Goal: Information Seeking & Learning: Learn about a topic

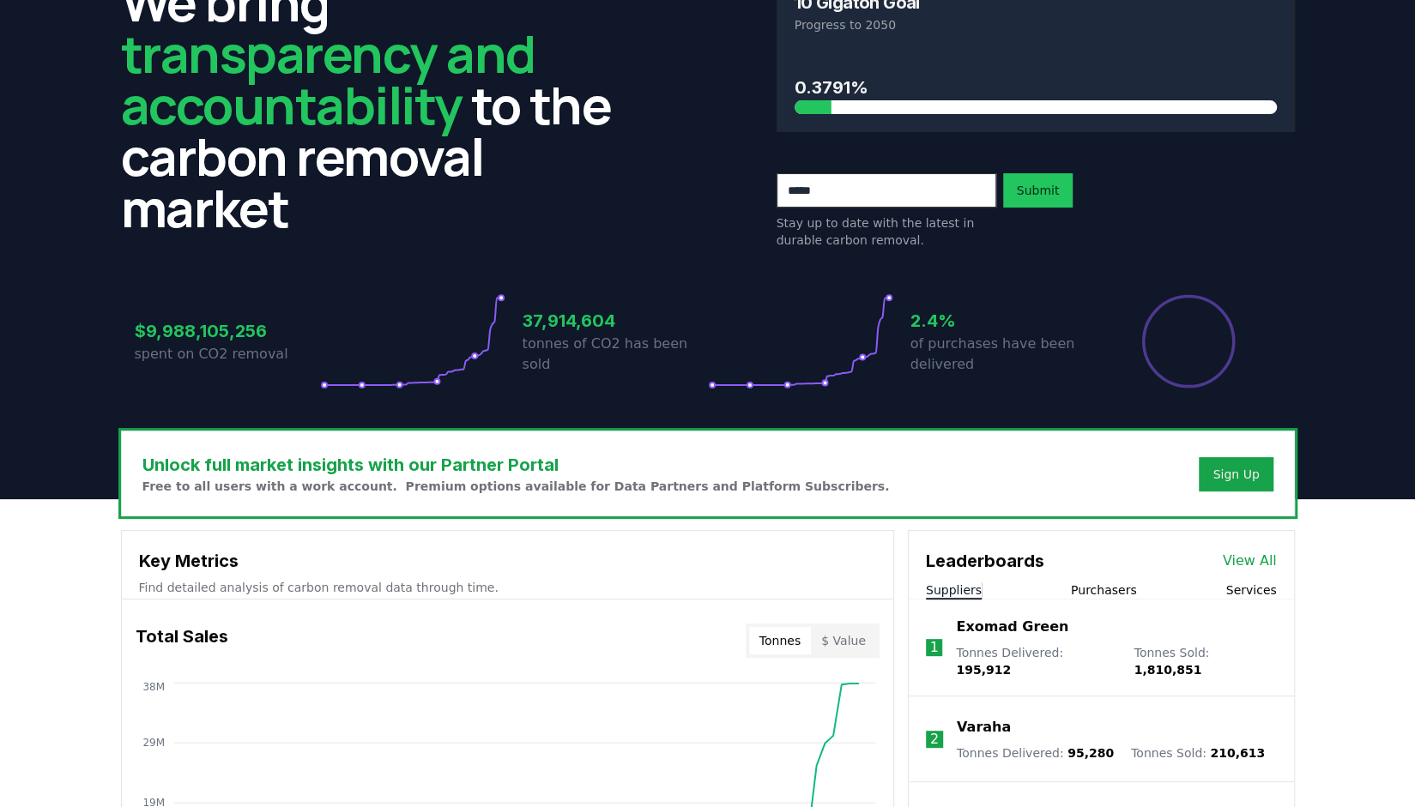
scroll to position [118, 0]
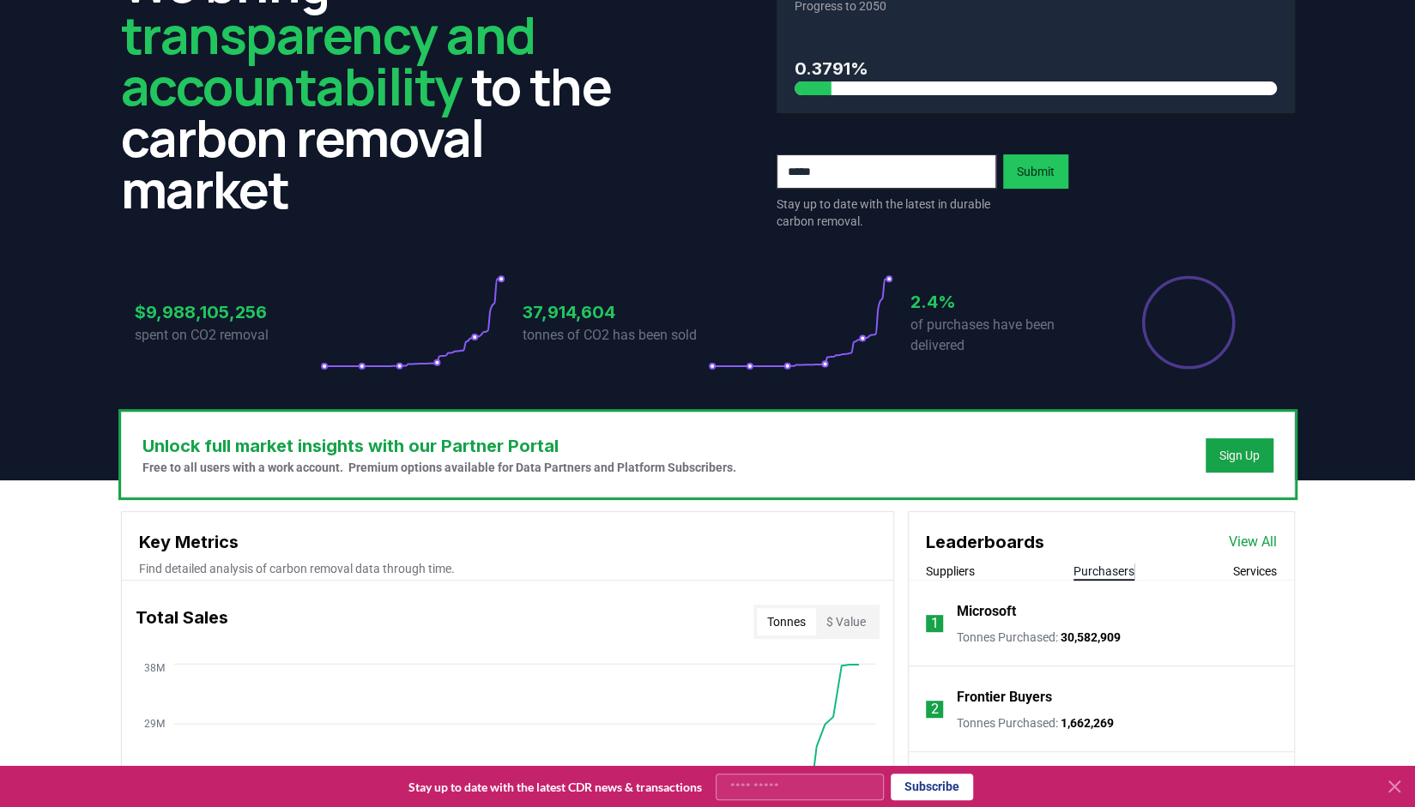
click at [1114, 563] on button "Purchasers" at bounding box center [1103, 571] width 61 height 17
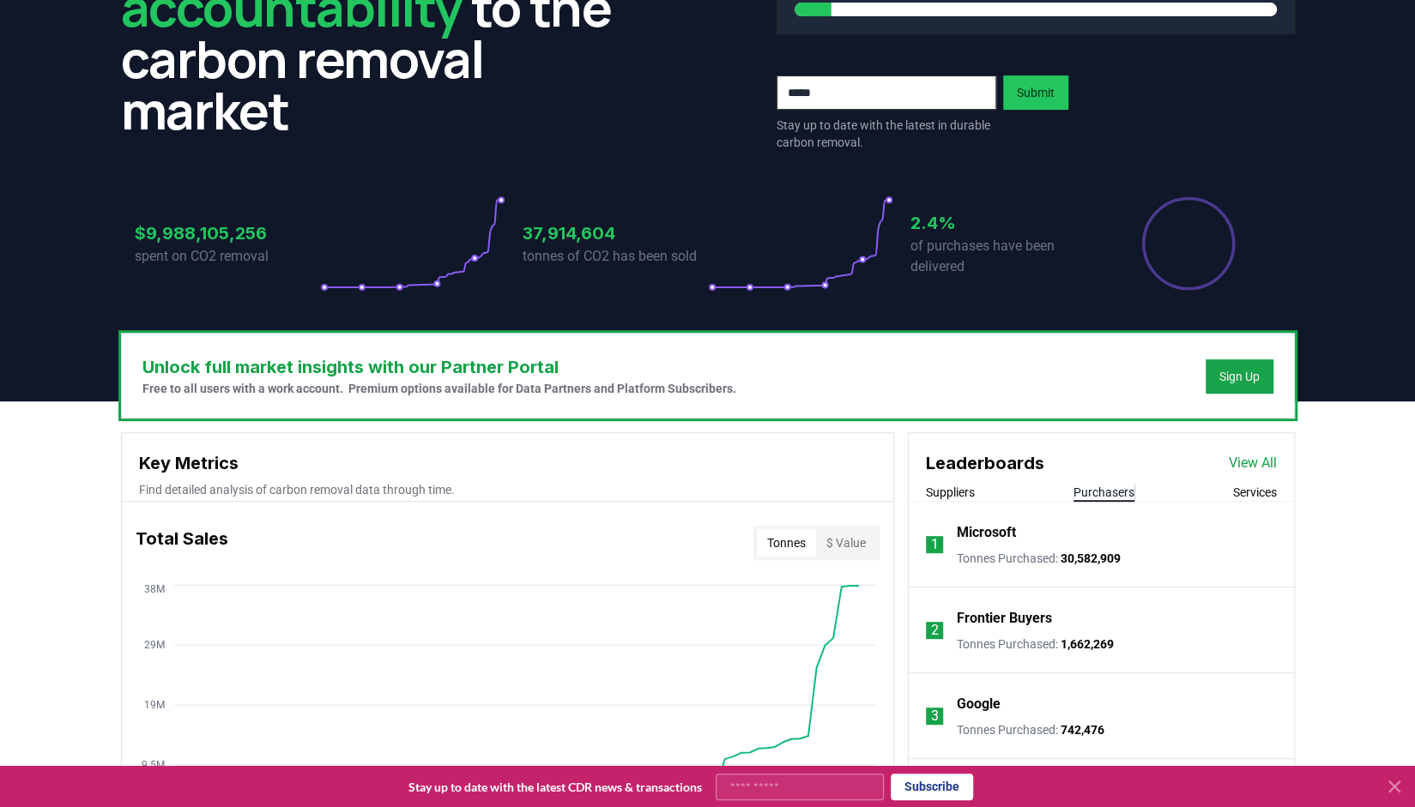
click at [1269, 453] on link "View All" at bounding box center [1253, 463] width 48 height 21
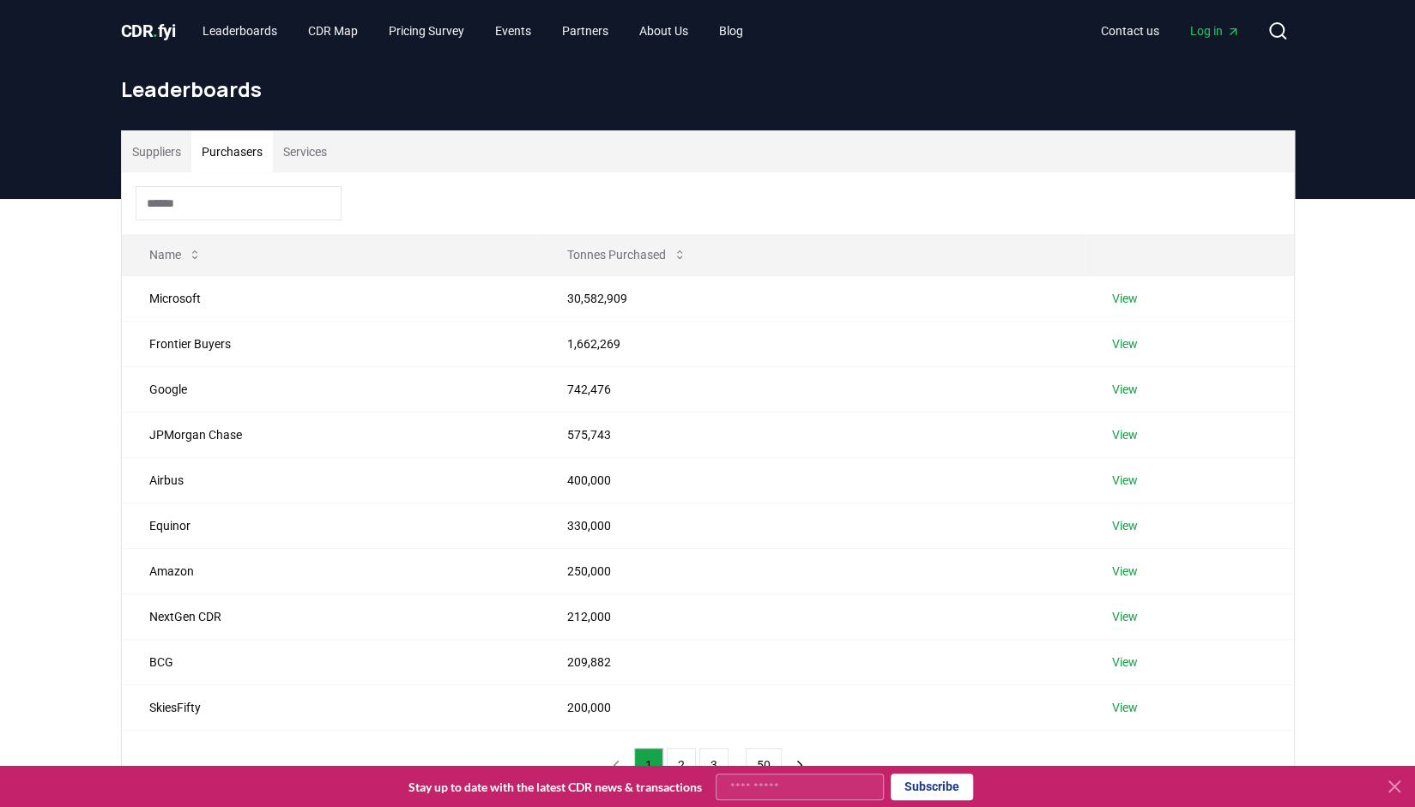
click at [230, 153] on button "Purchasers" at bounding box center [232, 151] width 82 height 41
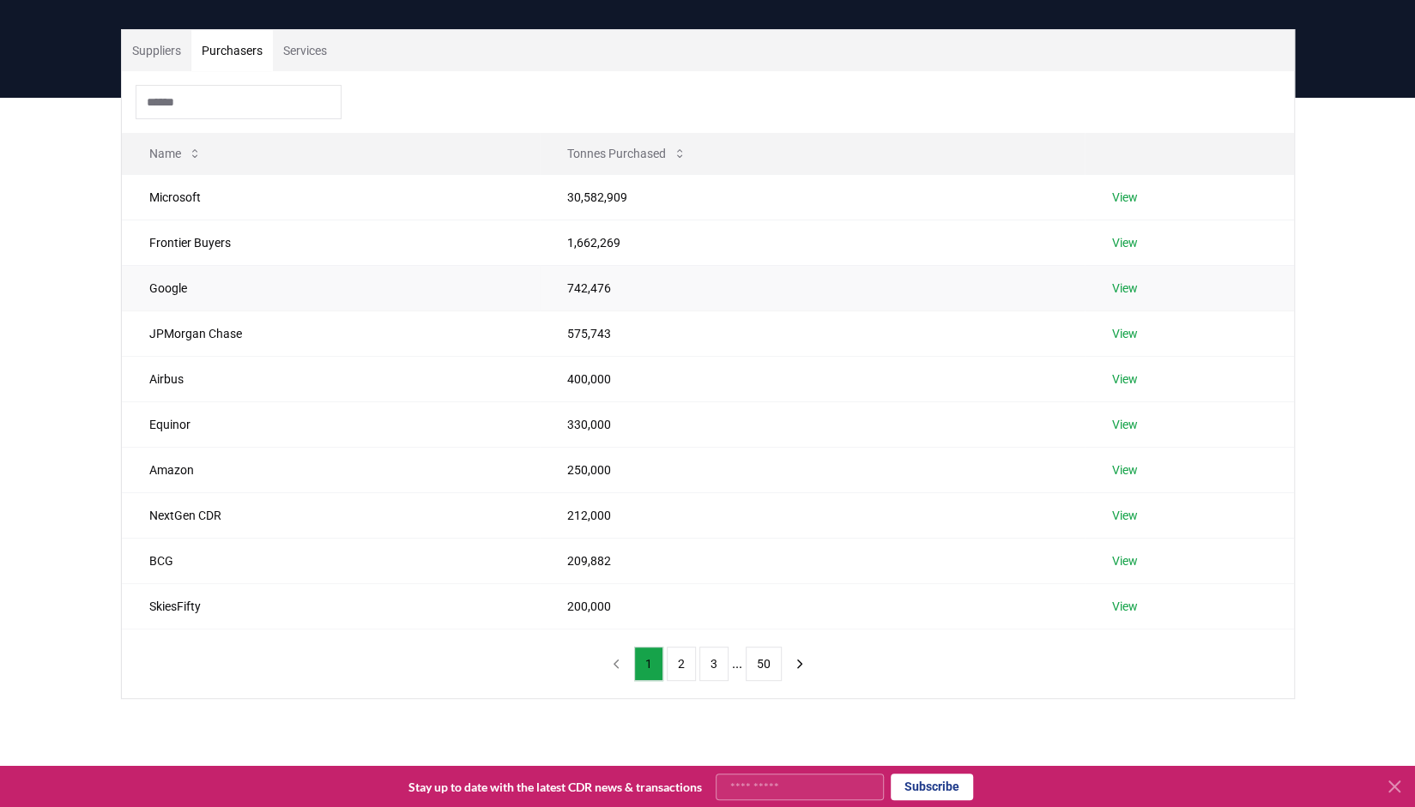
scroll to position [104, 0]
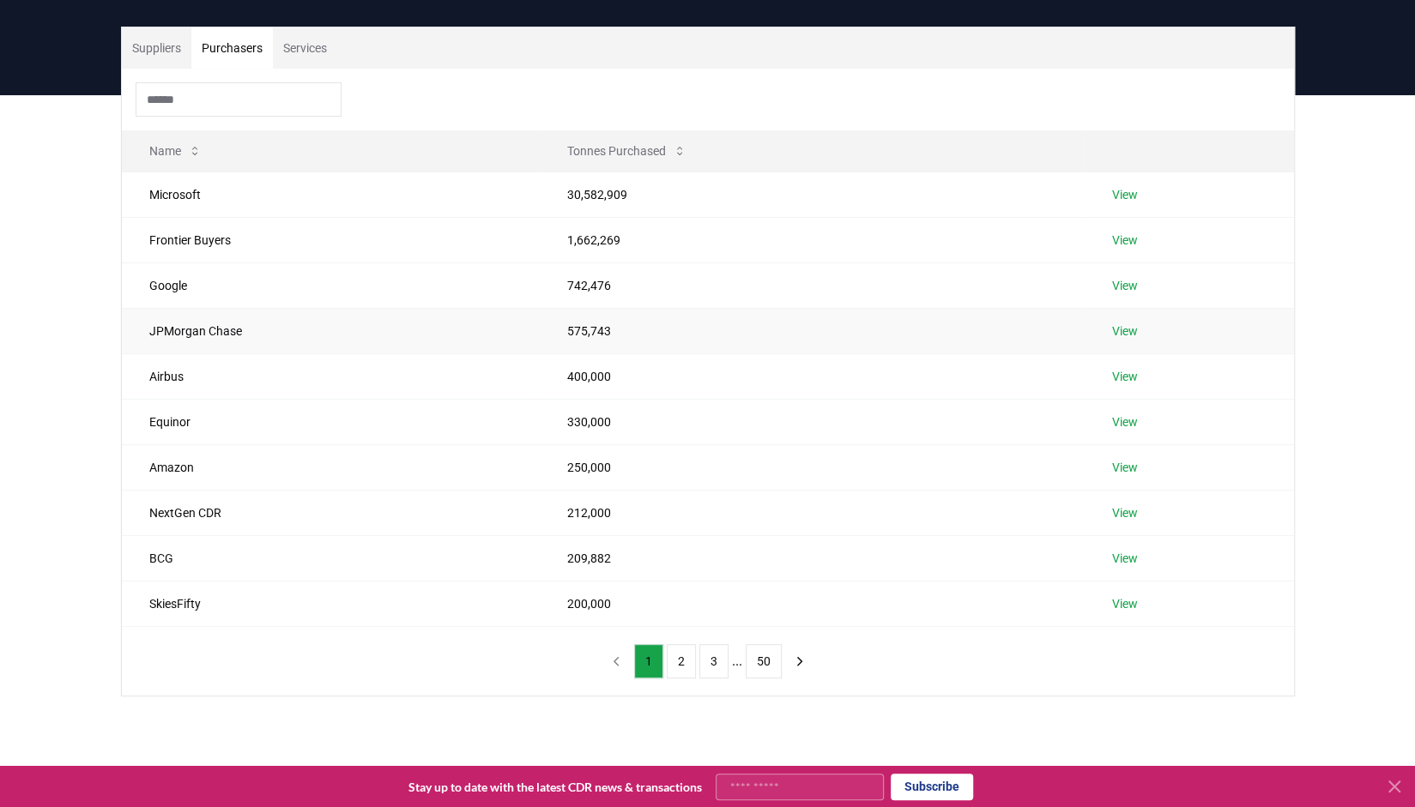
click at [183, 317] on td "JPMorgan Chase" at bounding box center [331, 330] width 419 height 45
click at [681, 661] on button "2" at bounding box center [681, 661] width 29 height 34
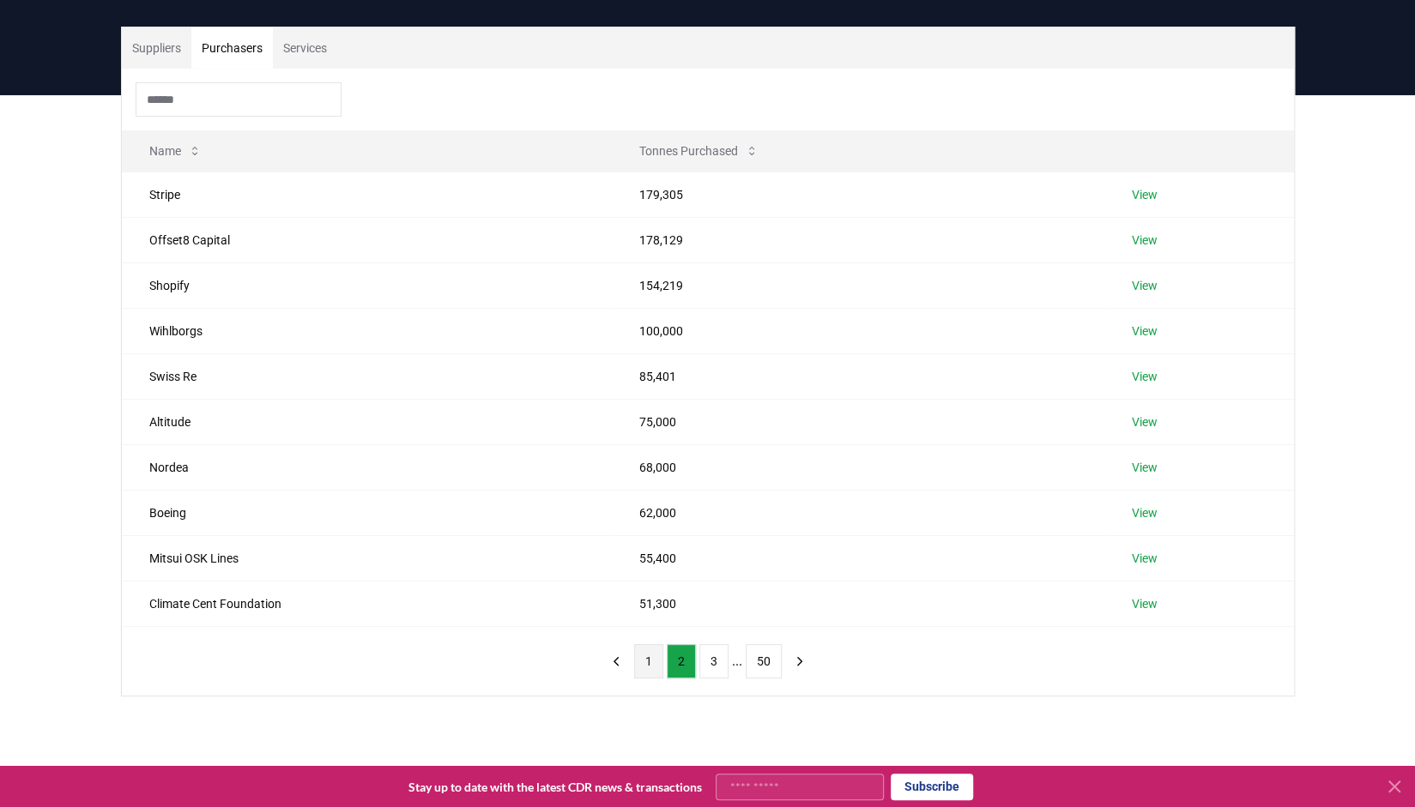
click at [656, 661] on button "1" at bounding box center [648, 661] width 29 height 34
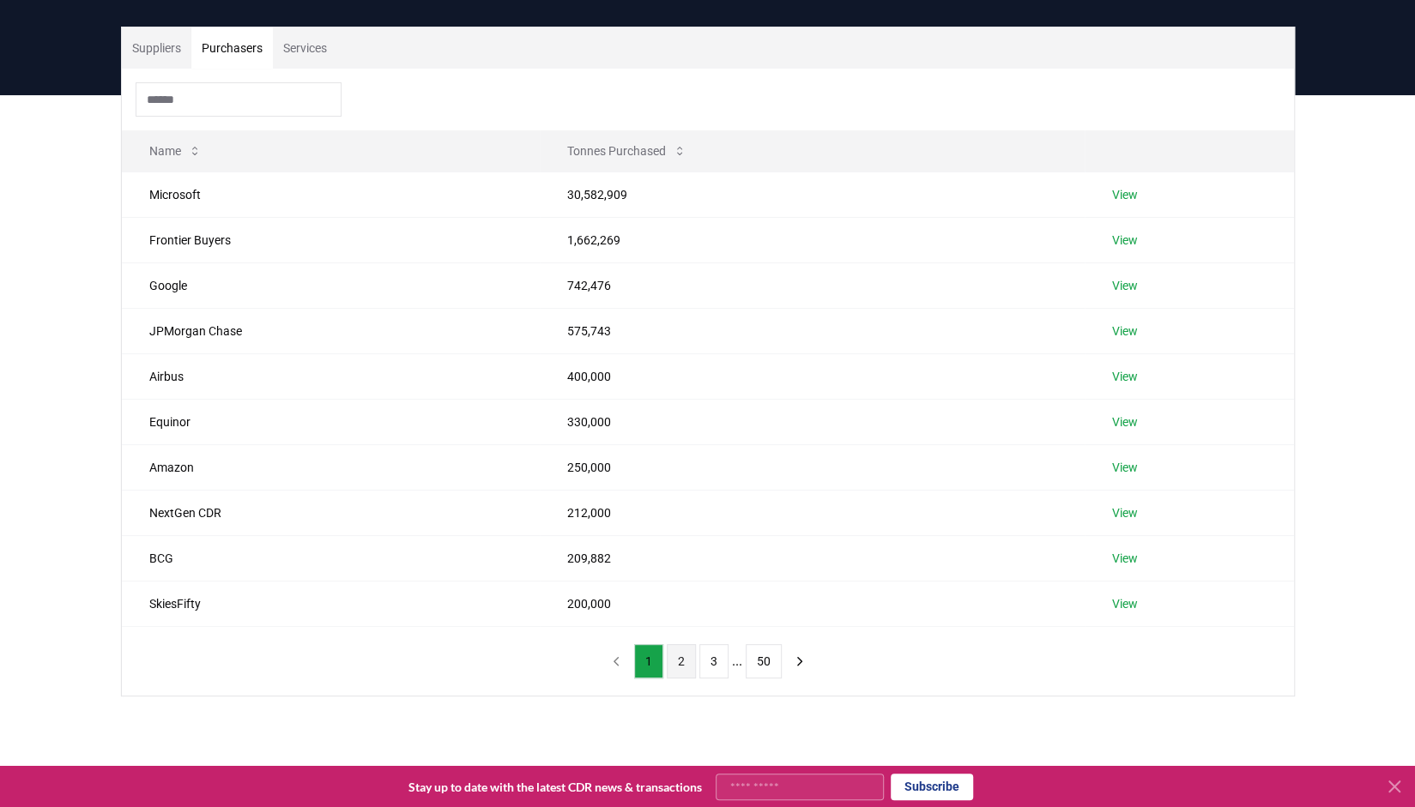
click at [677, 661] on button "2" at bounding box center [681, 661] width 29 height 34
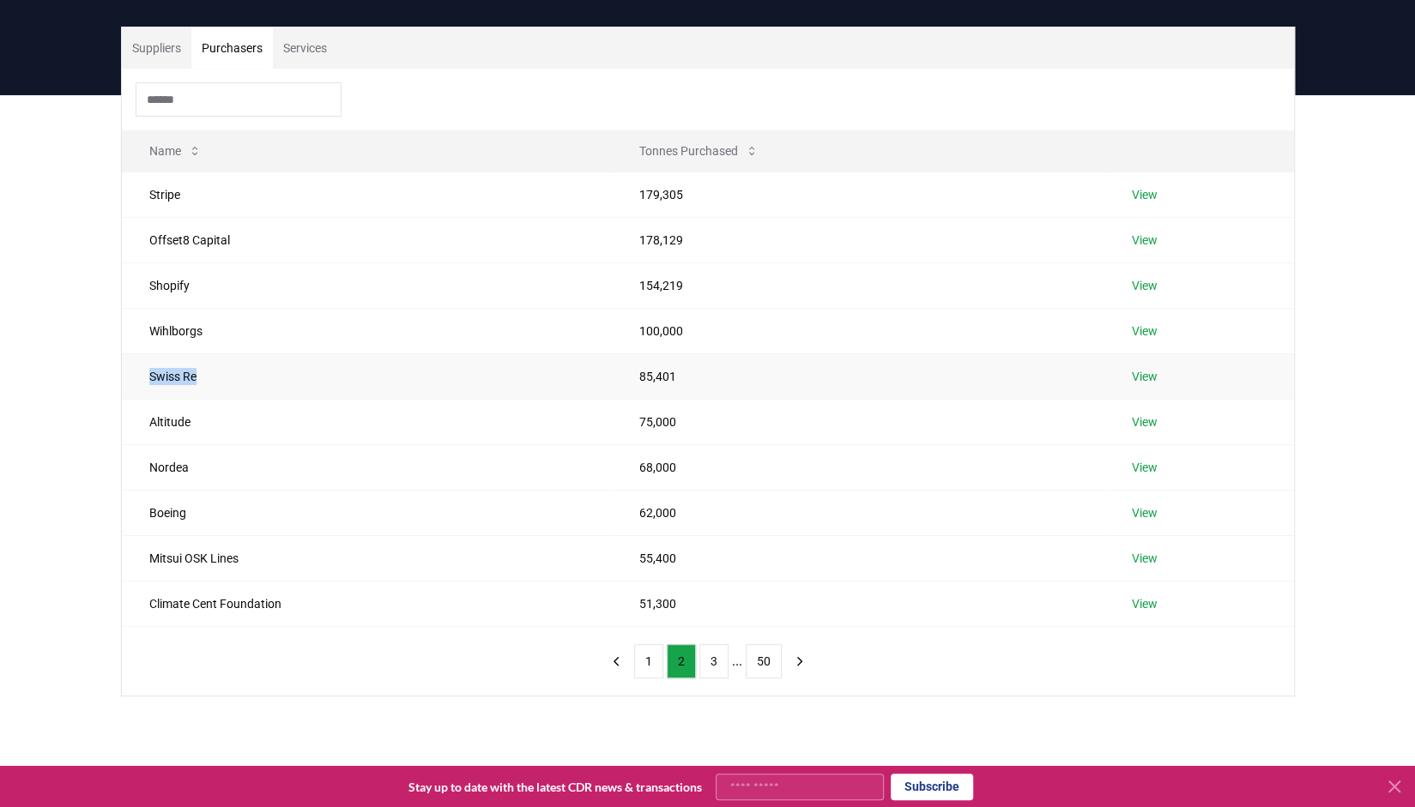
drag, startPoint x: 192, startPoint y: 371, endPoint x: 127, endPoint y: 364, distance: 65.7
click at [127, 364] on td "Swiss Re" at bounding box center [367, 375] width 490 height 45
click at [173, 659] on div "Name Tonnes Purchased Stripe 179,305 View Offset8 Capital 178,129 View Shopify …" at bounding box center [708, 382] width 1172 height 627
click at [644, 658] on button "1" at bounding box center [648, 661] width 29 height 34
